Goal: Task Accomplishment & Management: Use online tool/utility

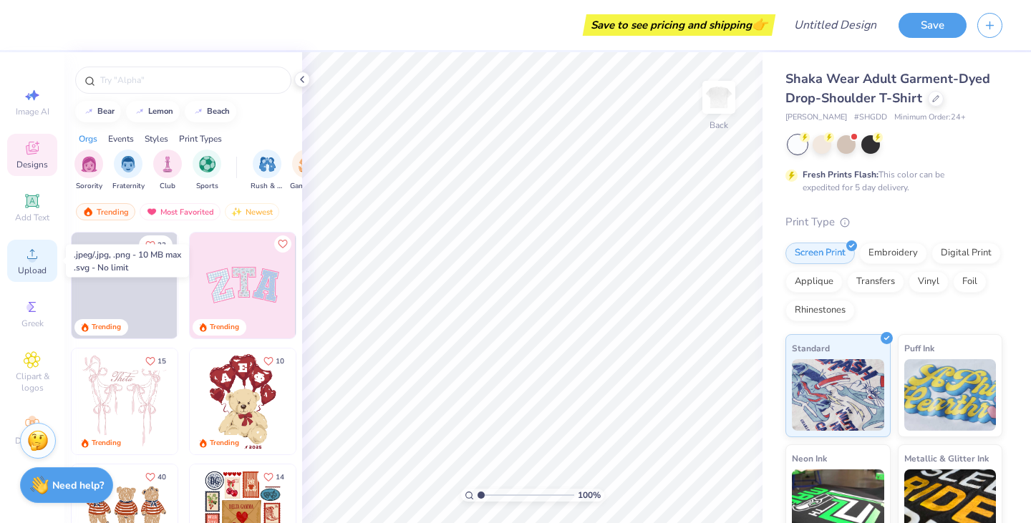
click at [36, 266] on span "Upload" at bounding box center [32, 270] width 29 height 11
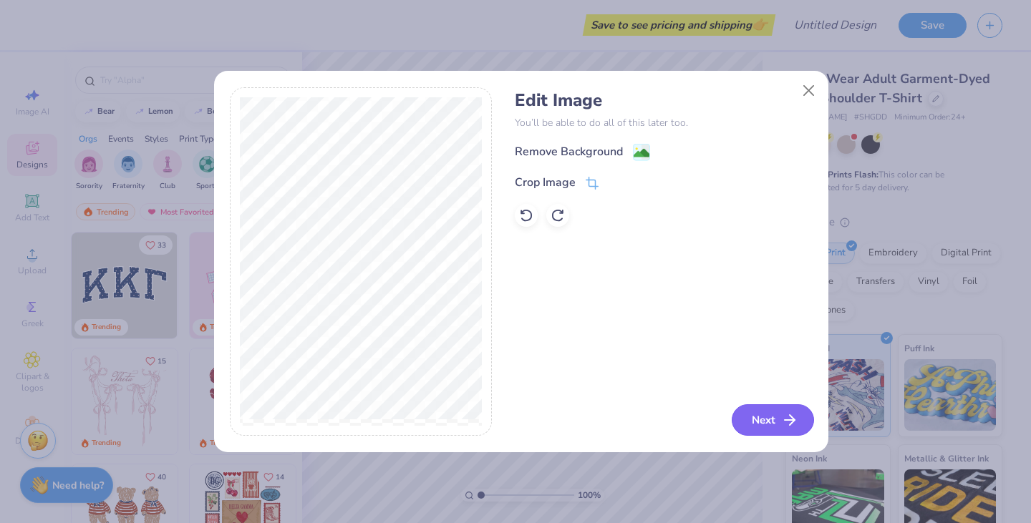
click at [754, 420] on button "Next" at bounding box center [772, 419] width 82 height 31
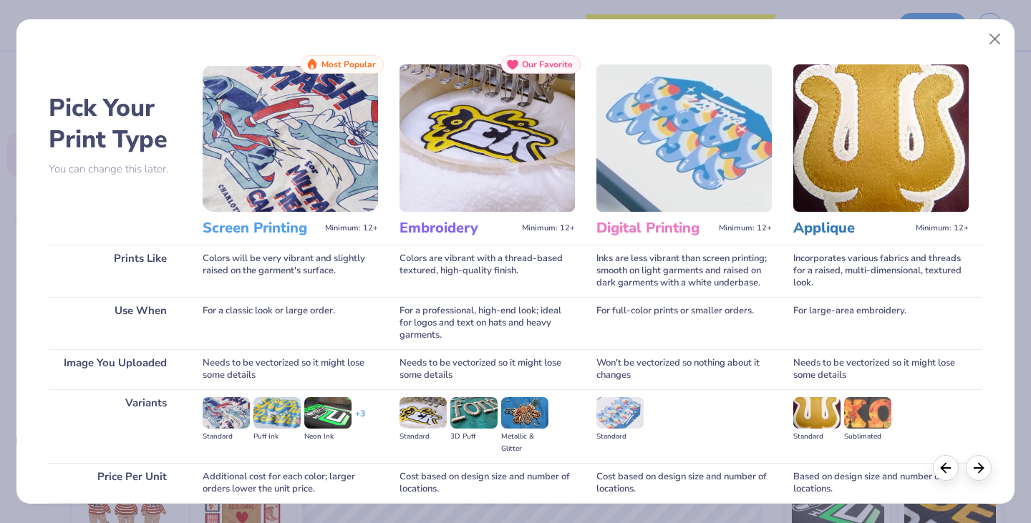
click at [754, 420] on div "Standard" at bounding box center [683, 420] width 175 height 46
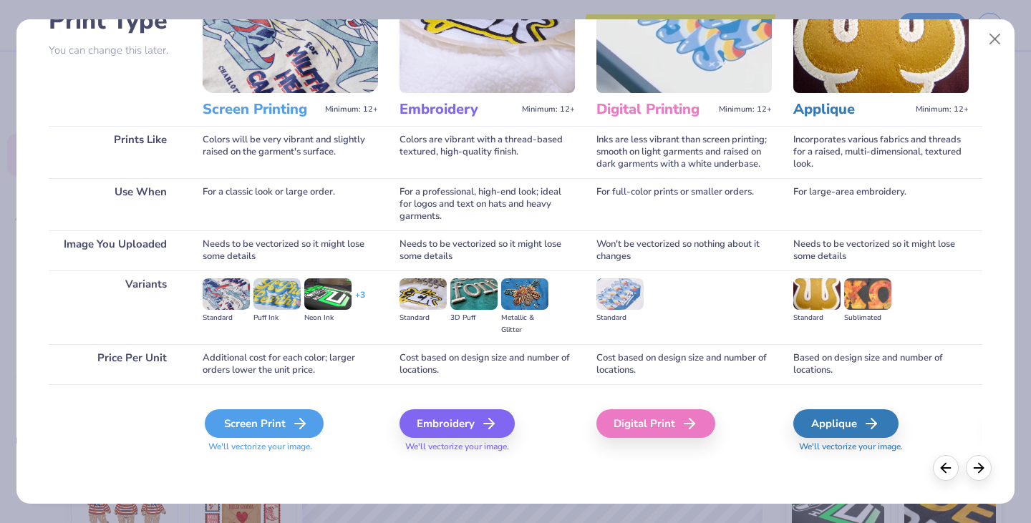
click at [258, 421] on div "Screen Print" at bounding box center [264, 423] width 119 height 29
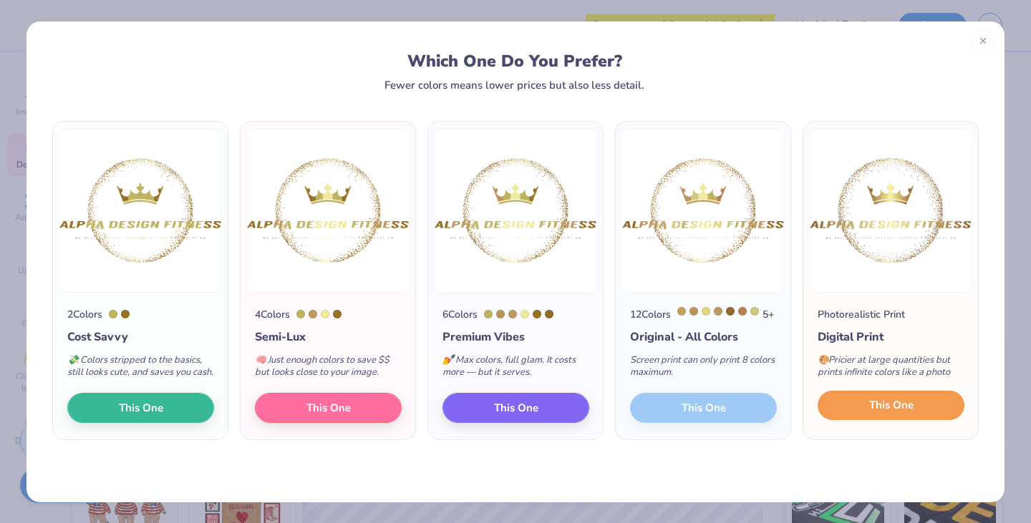
click at [878, 414] on span "This One" at bounding box center [891, 405] width 44 height 16
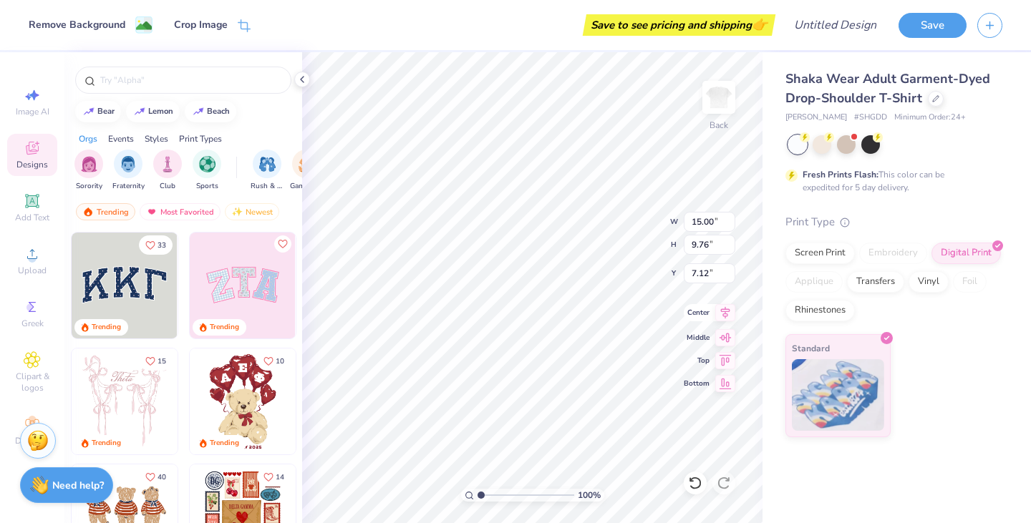
type input "2.70"
click at [711, 97] on div "100 % Back W 15.00 15.00 " H 9.76 9.76 " Y 2.70 2.70 " Center Middle Top Bottom" at bounding box center [532, 287] width 460 height 471
click at [711, 97] on img at bounding box center [718, 97] width 57 height 57
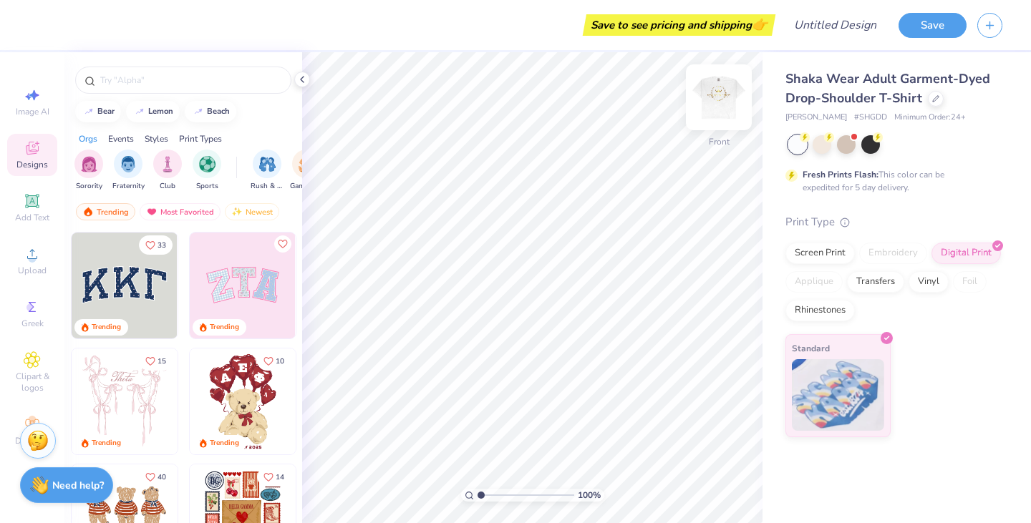
click at [731, 117] on img at bounding box center [718, 97] width 57 height 57
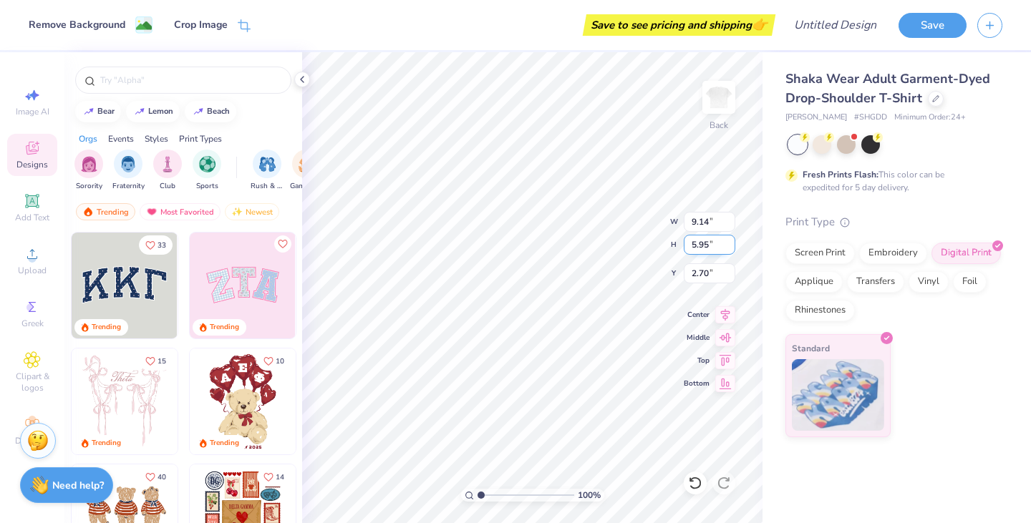
type input "9.14"
type input "5.95"
type input "1.86"
click at [872, 147] on div at bounding box center [870, 143] width 19 height 19
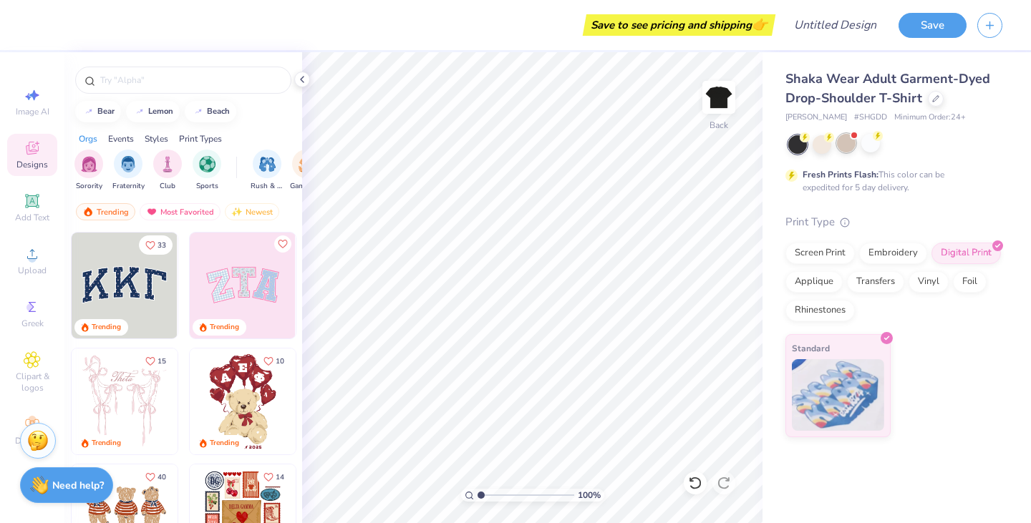
click at [846, 147] on div at bounding box center [846, 143] width 19 height 19
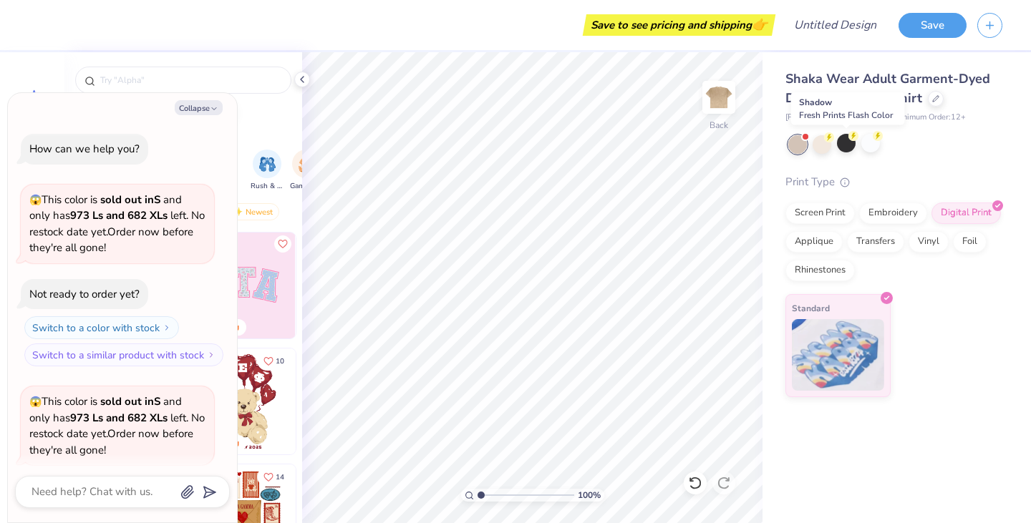
scroll to position [111, 0]
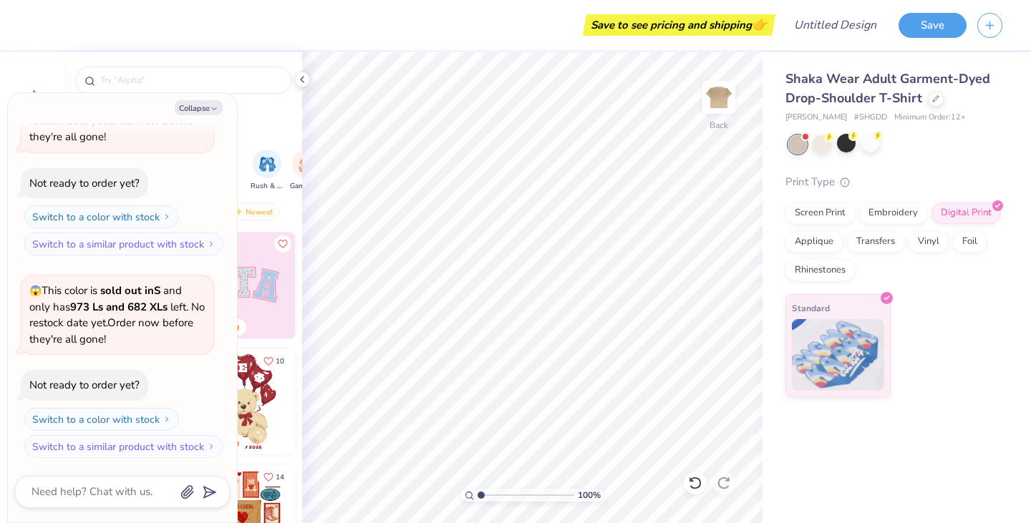
type textarea "x"
